Goal: Navigation & Orientation: Find specific page/section

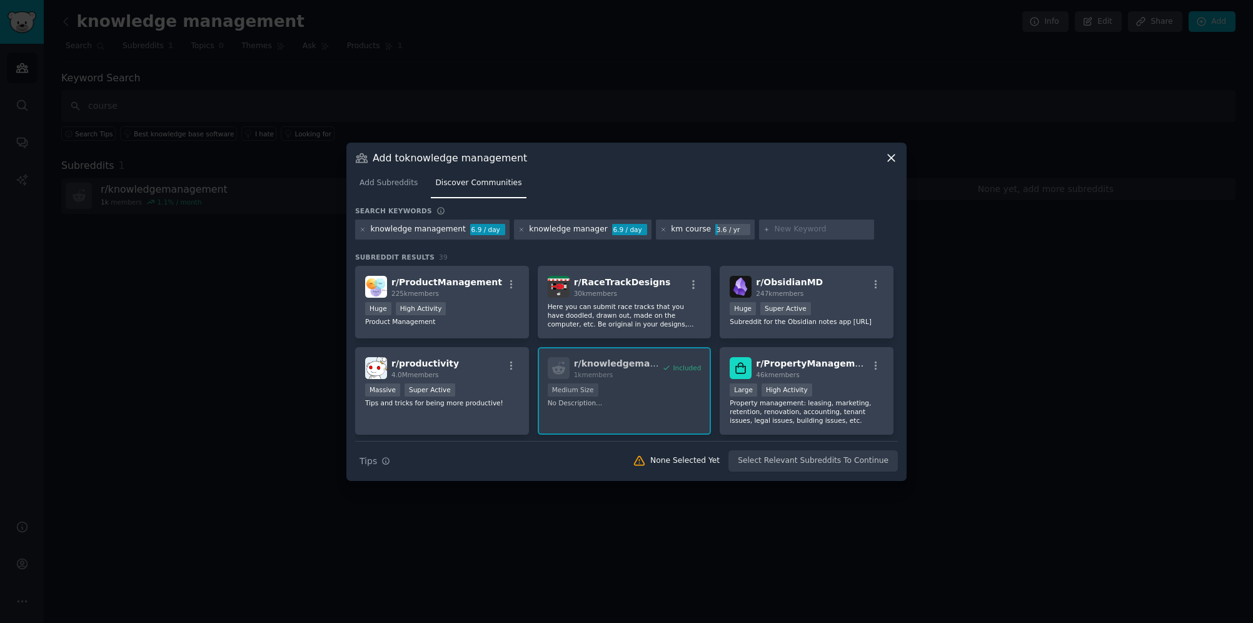
click at [892, 161] on icon at bounding box center [890, 157] width 13 height 13
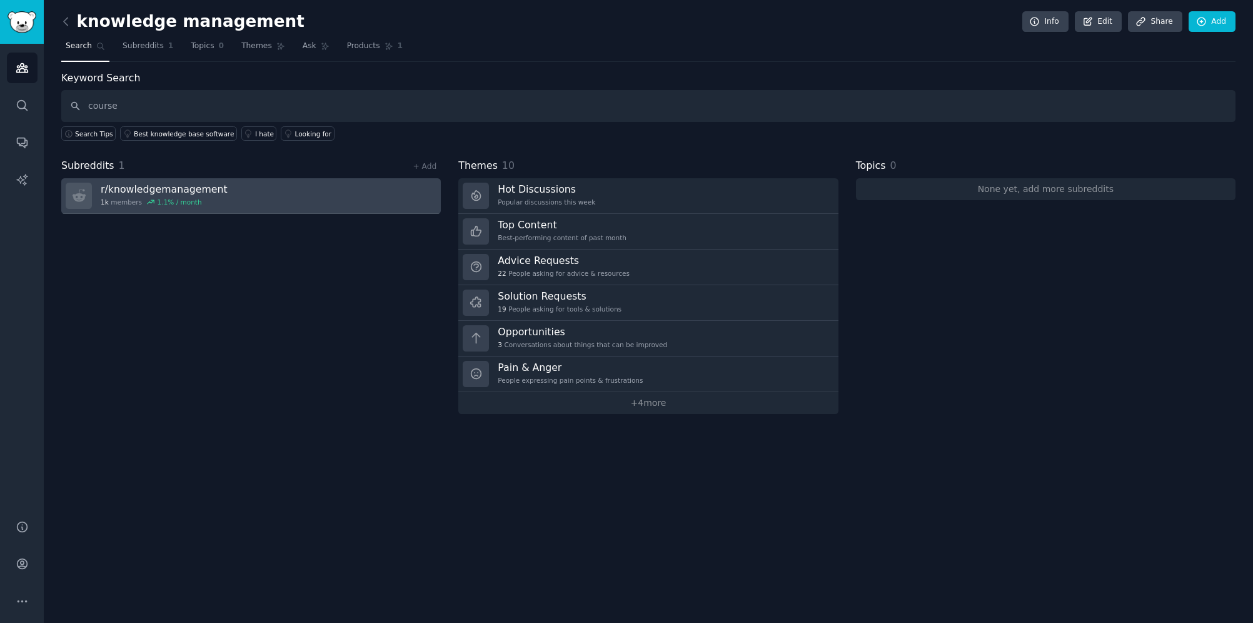
click at [194, 186] on h3 "r/ knowledgemanagement" at bounding box center [164, 189] width 127 height 13
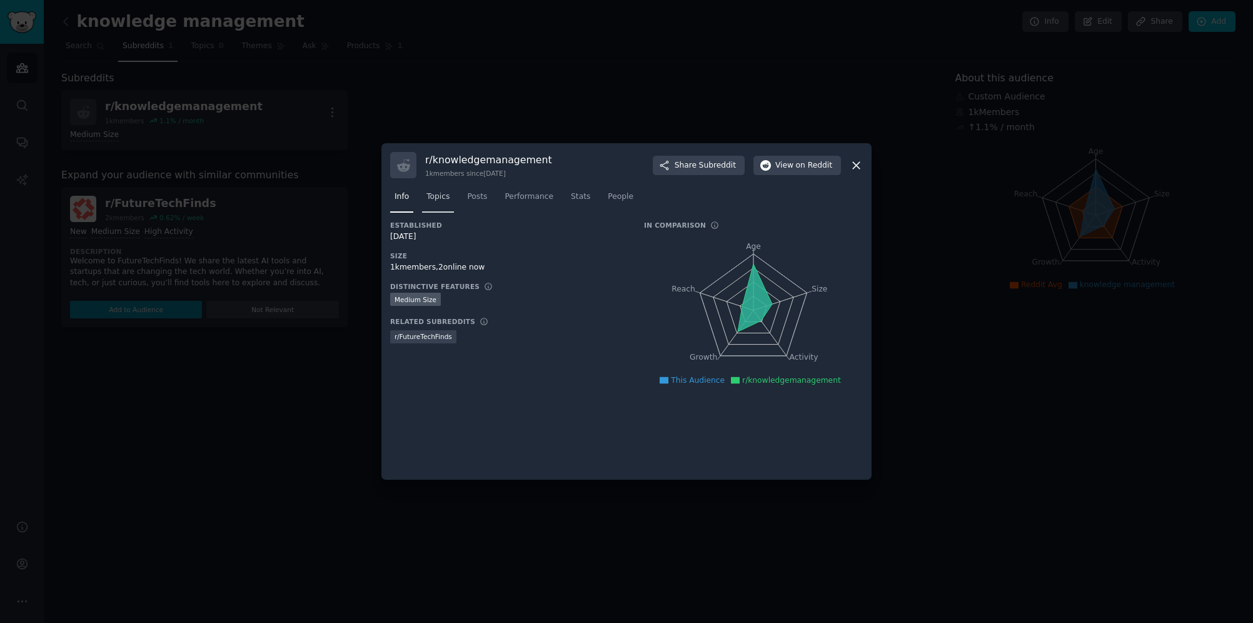
click at [429, 195] on span "Topics" at bounding box center [437, 196] width 23 height 11
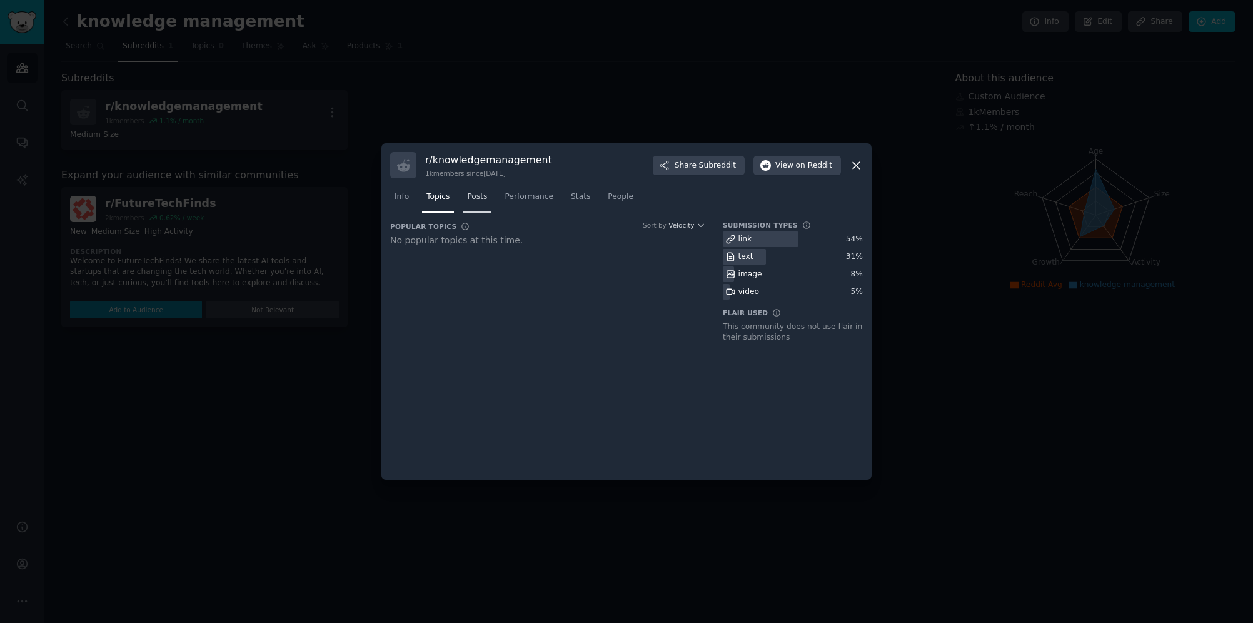
click at [481, 196] on span "Posts" at bounding box center [477, 196] width 20 height 11
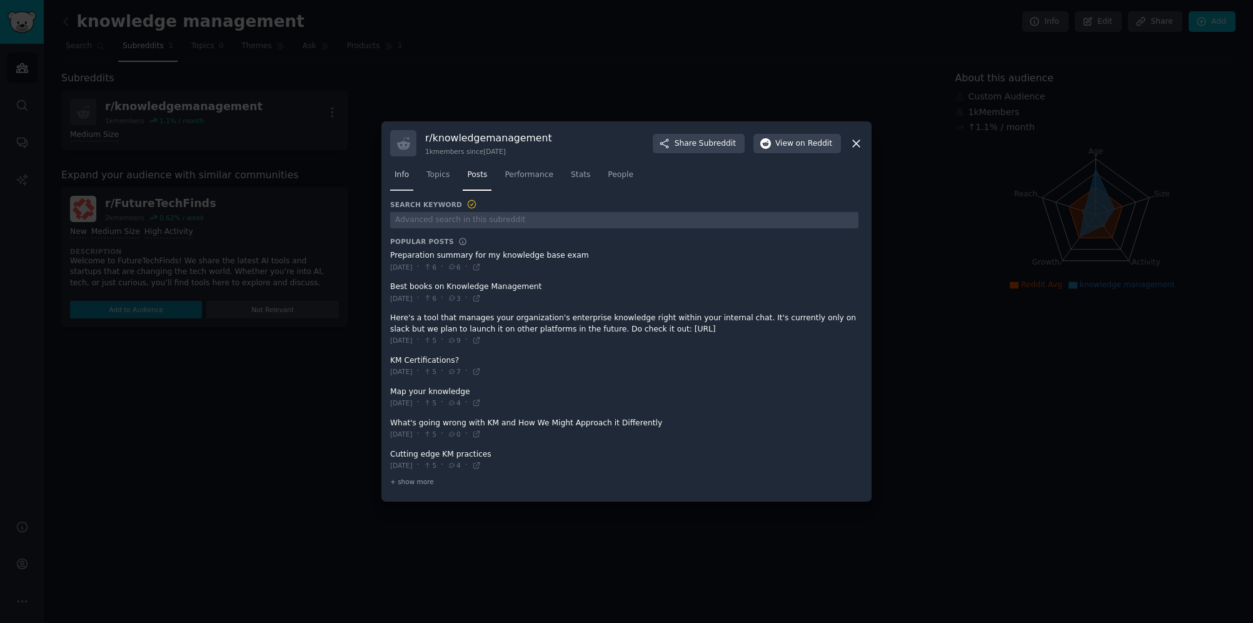
click at [399, 173] on span "Info" at bounding box center [401, 174] width 14 height 11
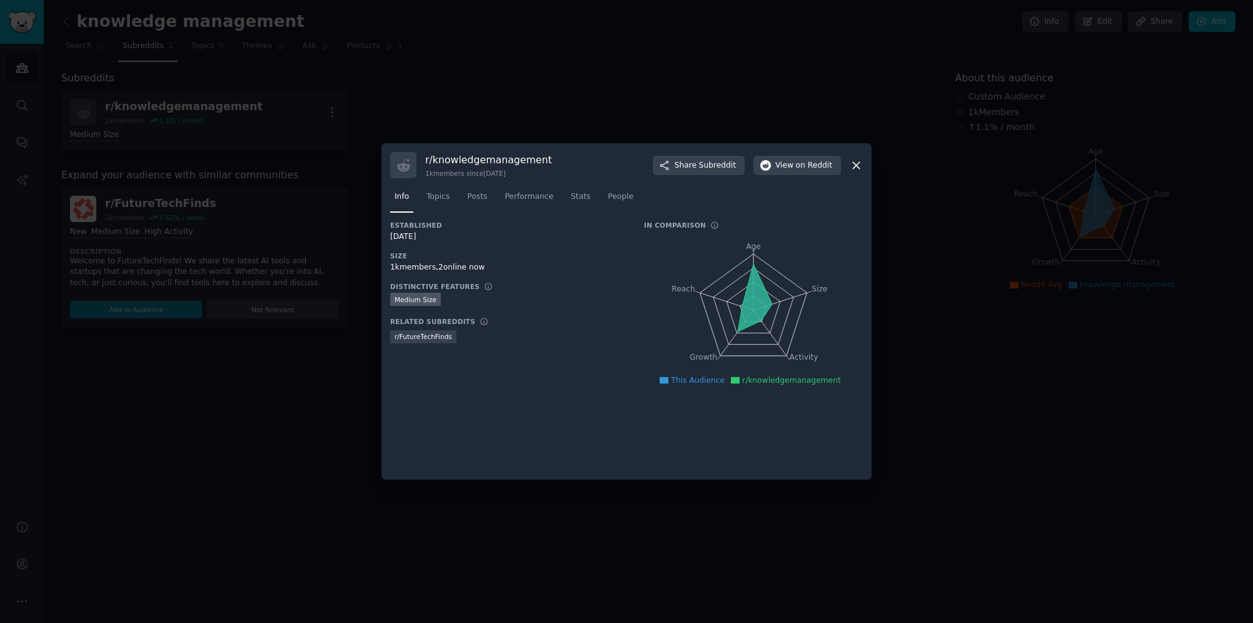
click at [859, 162] on icon at bounding box center [856, 165] width 7 height 7
